Goal: Information Seeking & Learning: Learn about a topic

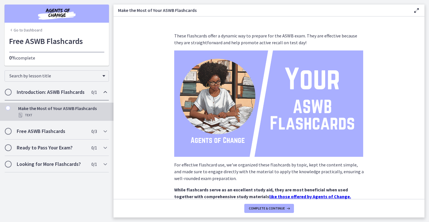
click at [72, 93] on h2 "Introduction: ASWB Flashcards" at bounding box center [51, 92] width 69 height 7
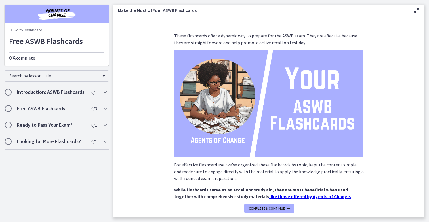
click at [72, 93] on h2 "Introduction: ASWB Flashcards" at bounding box center [51, 92] width 69 height 7
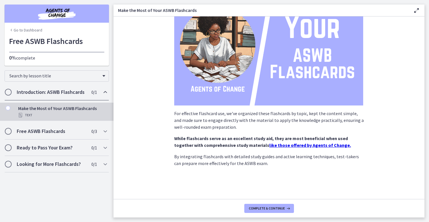
scroll to position [57, 0]
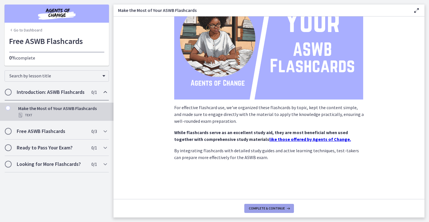
click at [256, 211] on button "Complete & continue" at bounding box center [269, 208] width 50 height 9
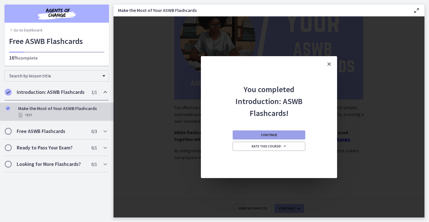
click at [275, 134] on span "Continue" at bounding box center [269, 135] width 16 height 5
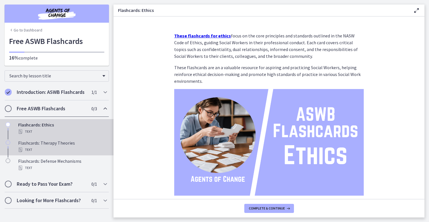
click at [80, 150] on div "Text" at bounding box center [62, 149] width 89 height 7
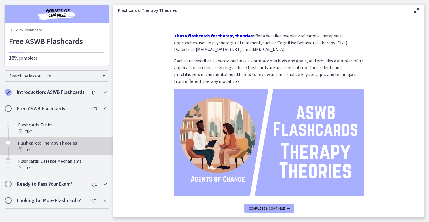
click at [47, 185] on h2 "Ready to Pass Your Exam?" at bounding box center [51, 184] width 69 height 7
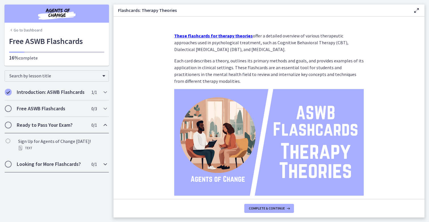
click at [56, 164] on h2 "Looking for More Flashcards?" at bounding box center [51, 164] width 69 height 7
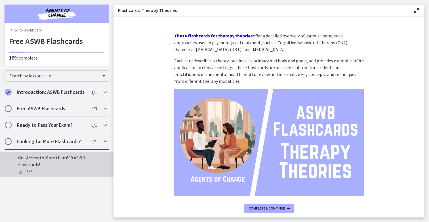
click at [62, 168] on div "Text" at bounding box center [62, 171] width 89 height 7
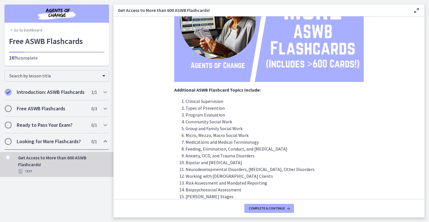
scroll to position [153, 0]
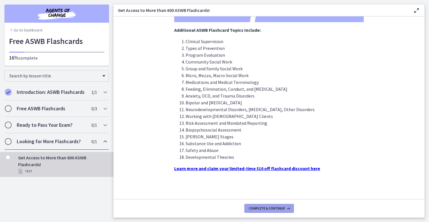
click at [261, 207] on span "Complete & continue" at bounding box center [267, 208] width 36 height 5
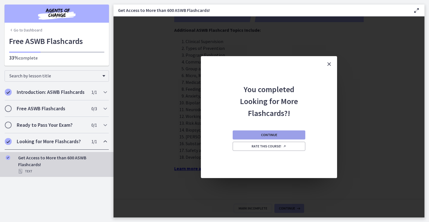
click at [268, 135] on span "Continue" at bounding box center [269, 135] width 16 height 5
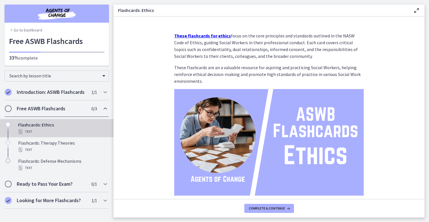
scroll to position [35, 0]
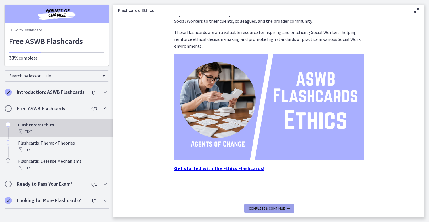
click at [270, 205] on button "Complete & continue" at bounding box center [269, 208] width 50 height 9
